Goal: Information Seeking & Learning: Learn about a topic

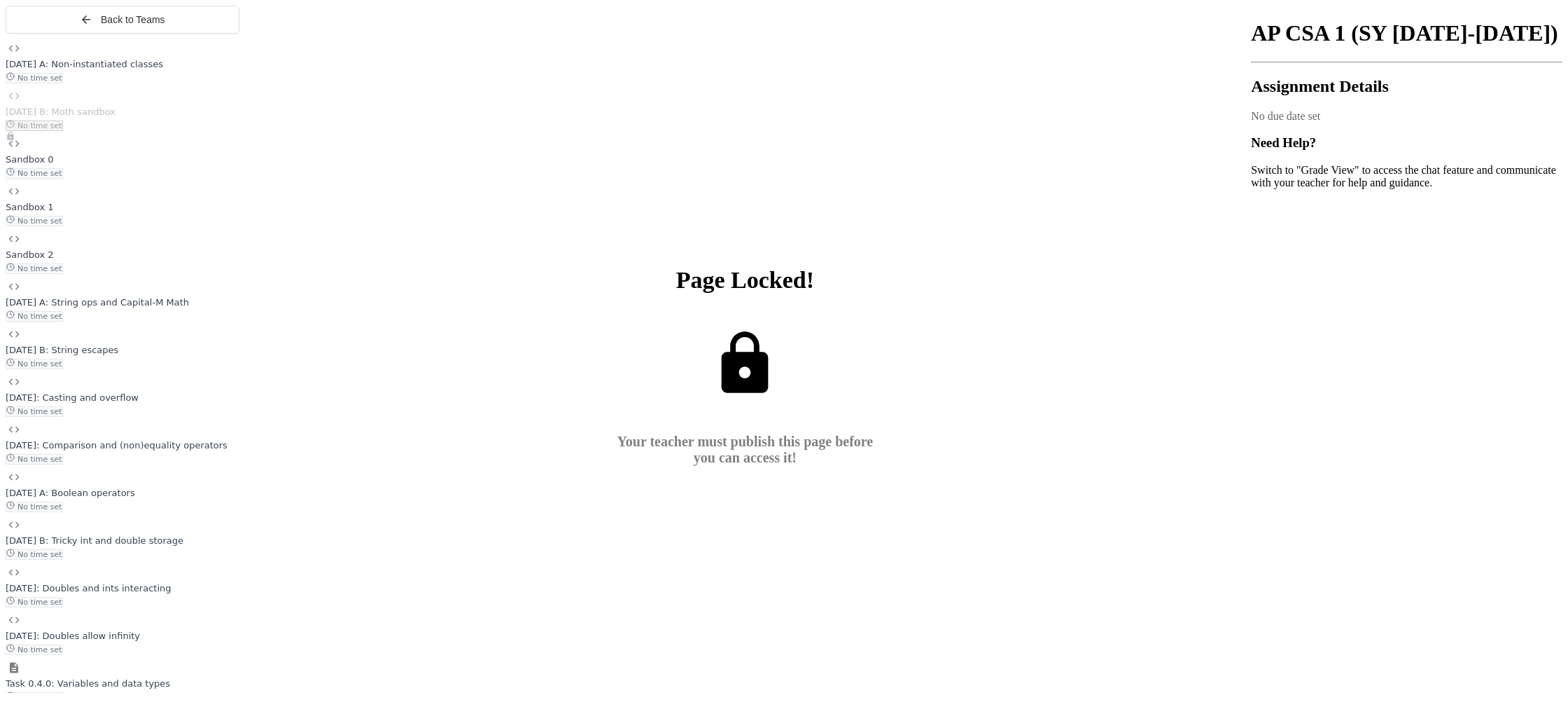
click at [117, 131] on div "No time set" at bounding box center [122, 124] width 233 height 13
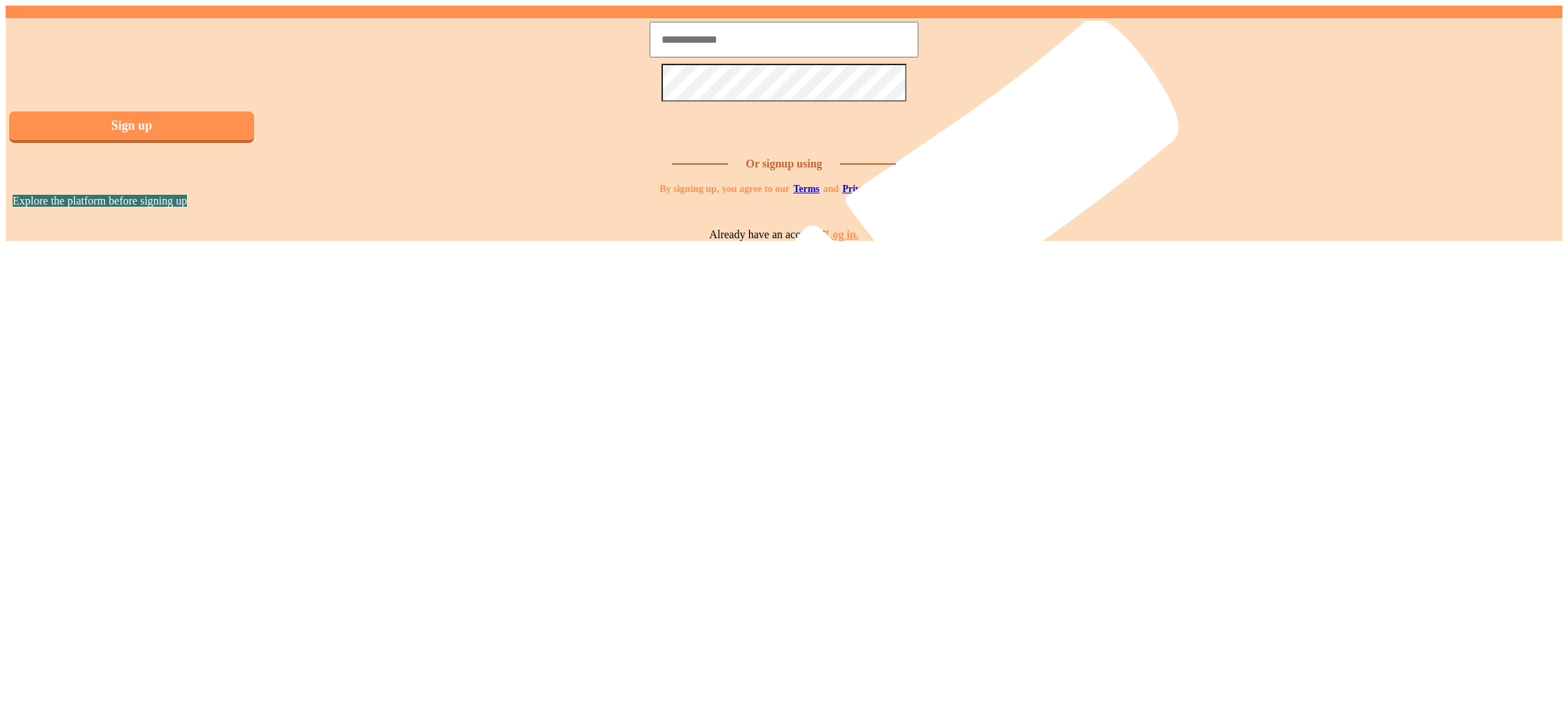
click at [6, 175] on img at bounding box center [6, 175] width 0 height 0
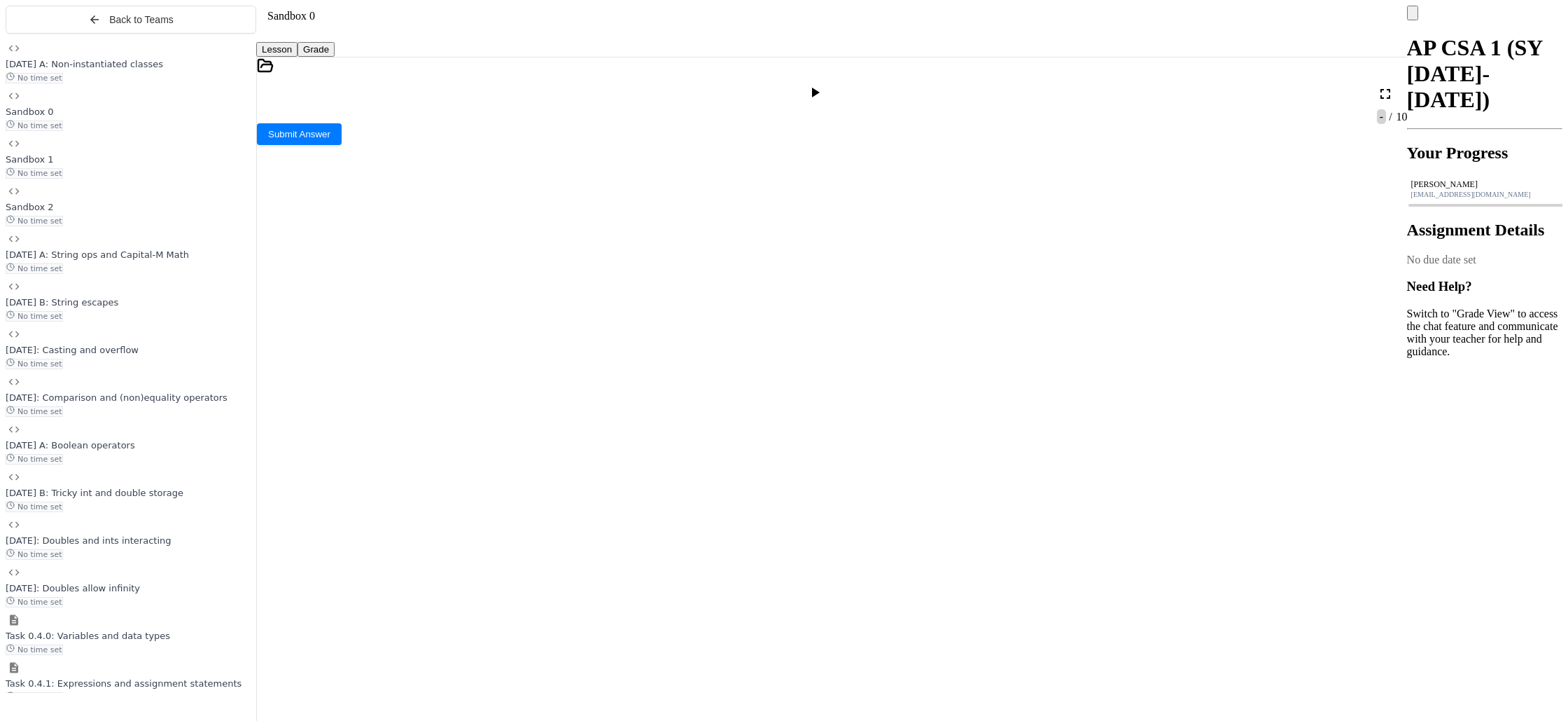
click at [133, 70] on span "[DATE] A: Non-instantiated classes" at bounding box center [84, 64] width 158 height 11
